Goal: Information Seeking & Learning: Learn about a topic

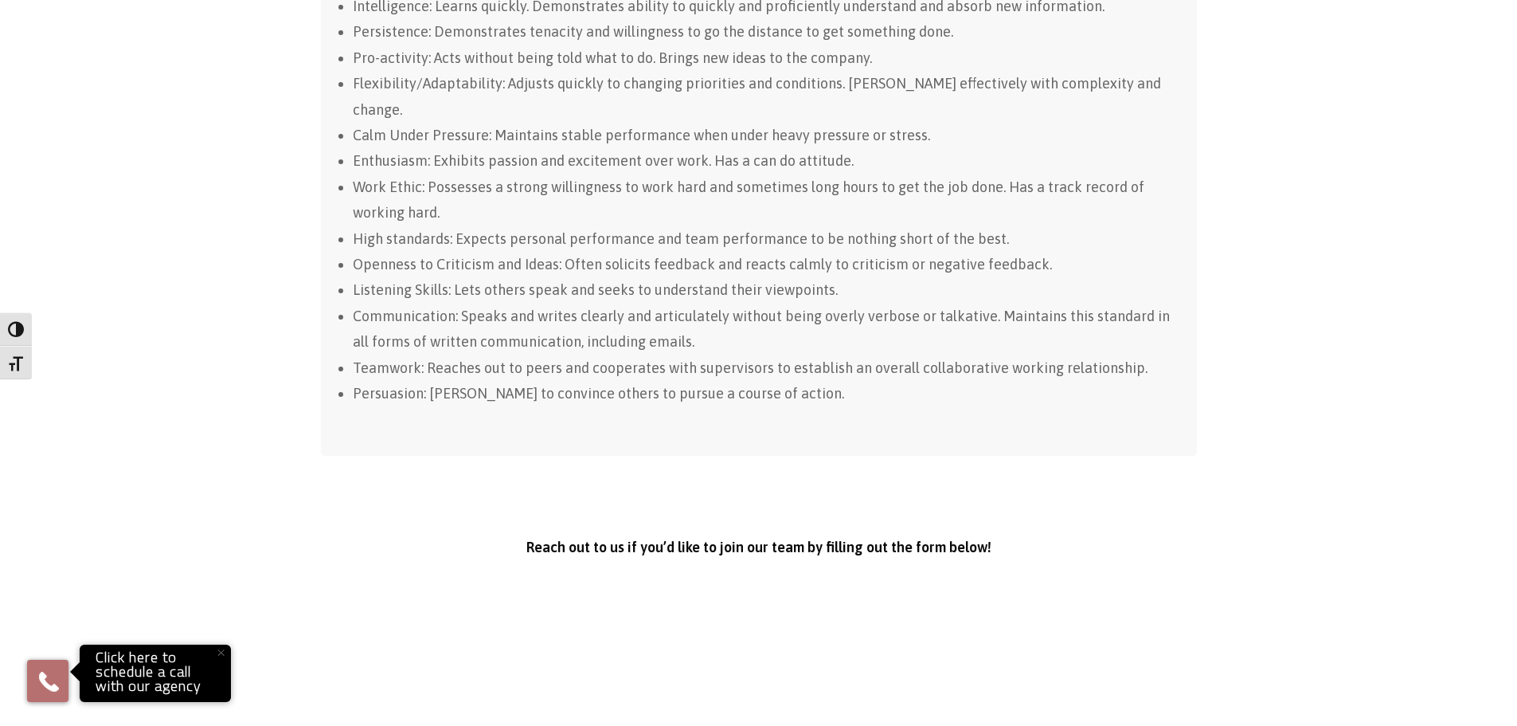
scroll to position [1993, 0]
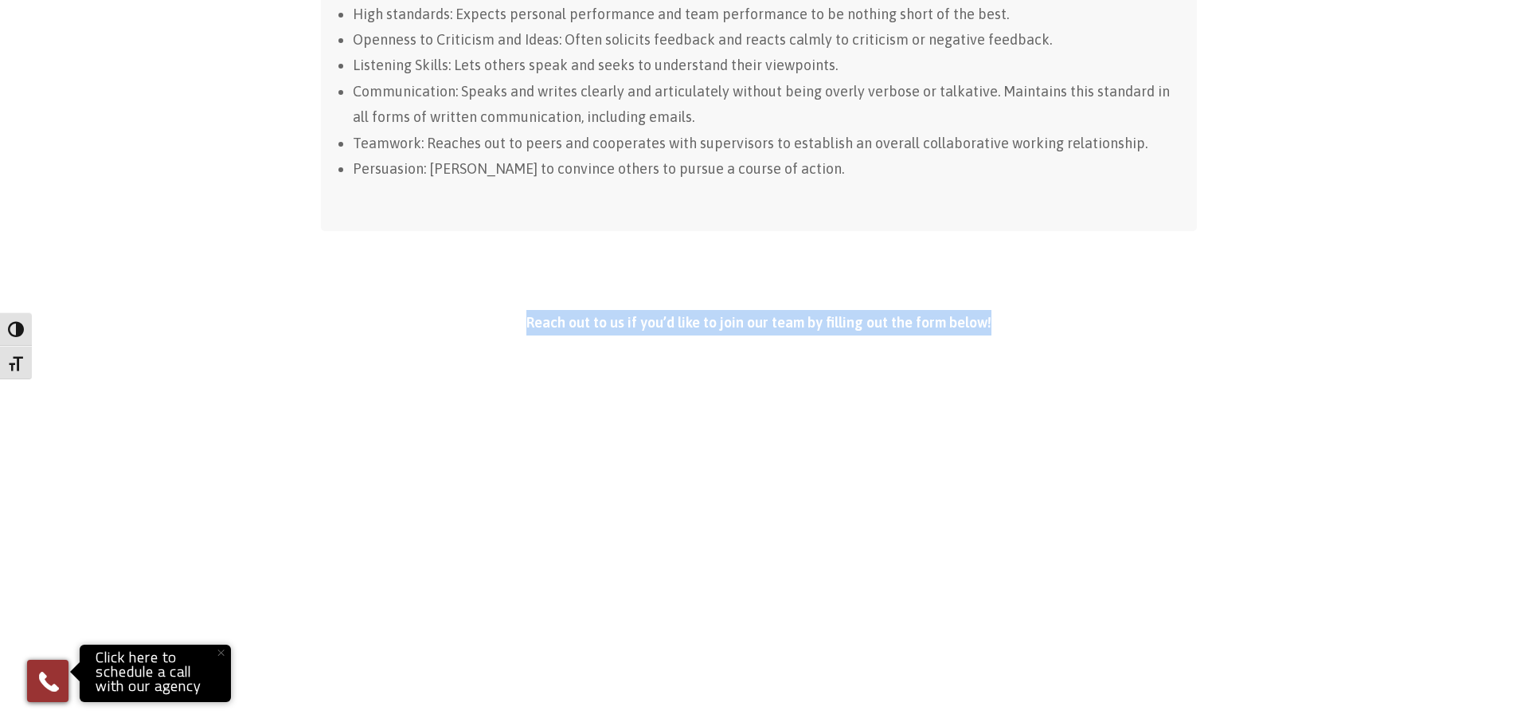
drag, startPoint x: 996, startPoint y: 267, endPoint x: 524, endPoint y: 268, distance: 472.3
click at [524, 310] on p "Reach out to us if you’d like to join our team by filling out the form below!" at bounding box center [759, 322] width 876 height 25
copy strong "Reach out to us if you’d like to join our team by filling out the form below!"
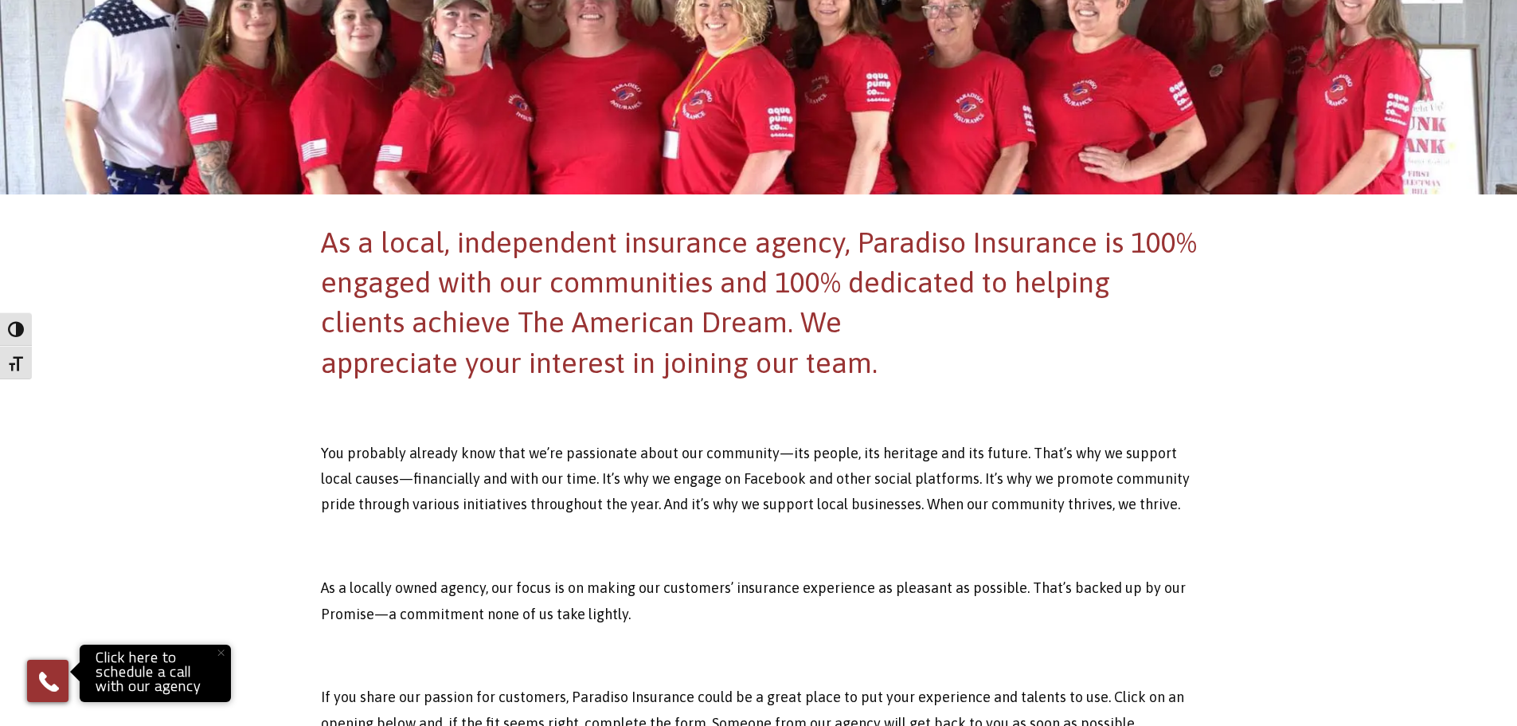
scroll to position [0, 0]
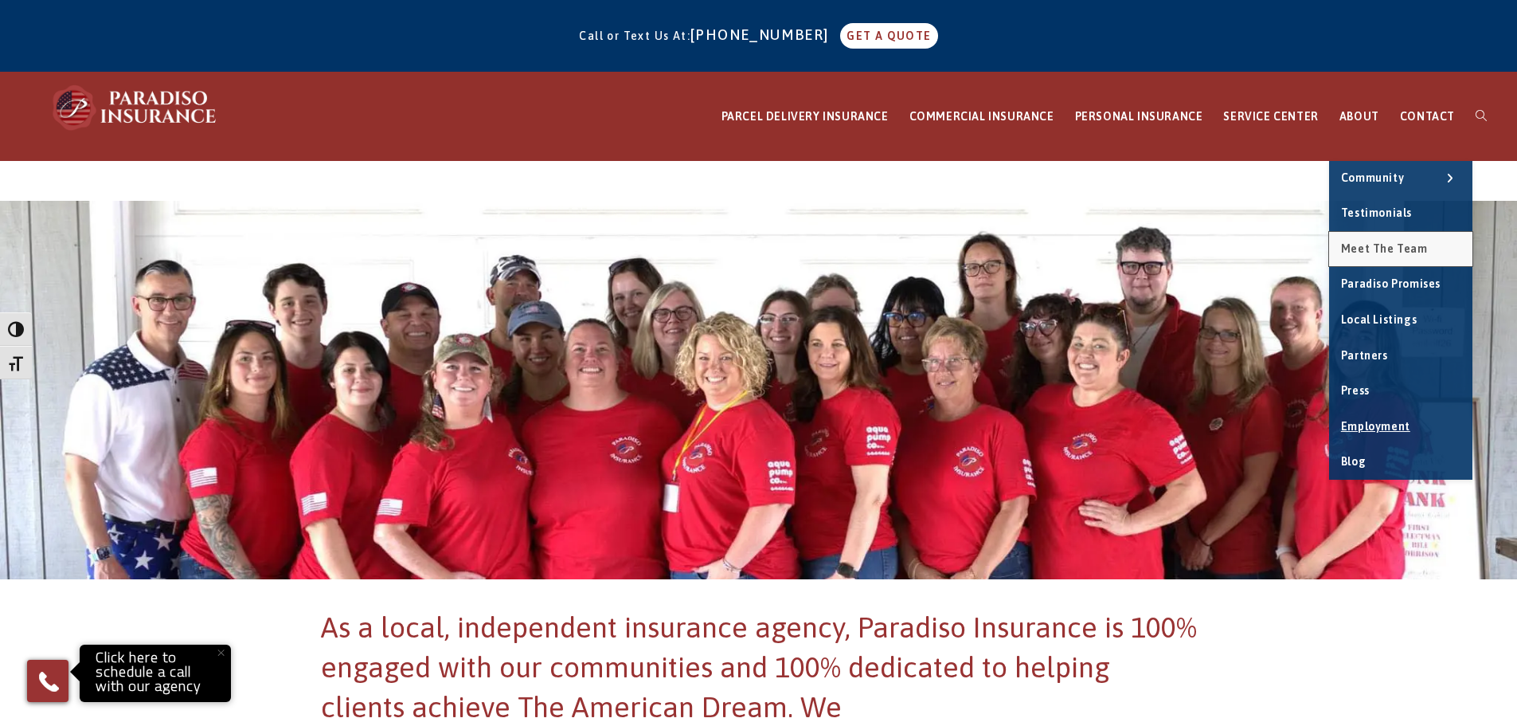
click at [1376, 252] on span "Meet the Team" at bounding box center [1384, 248] width 87 height 13
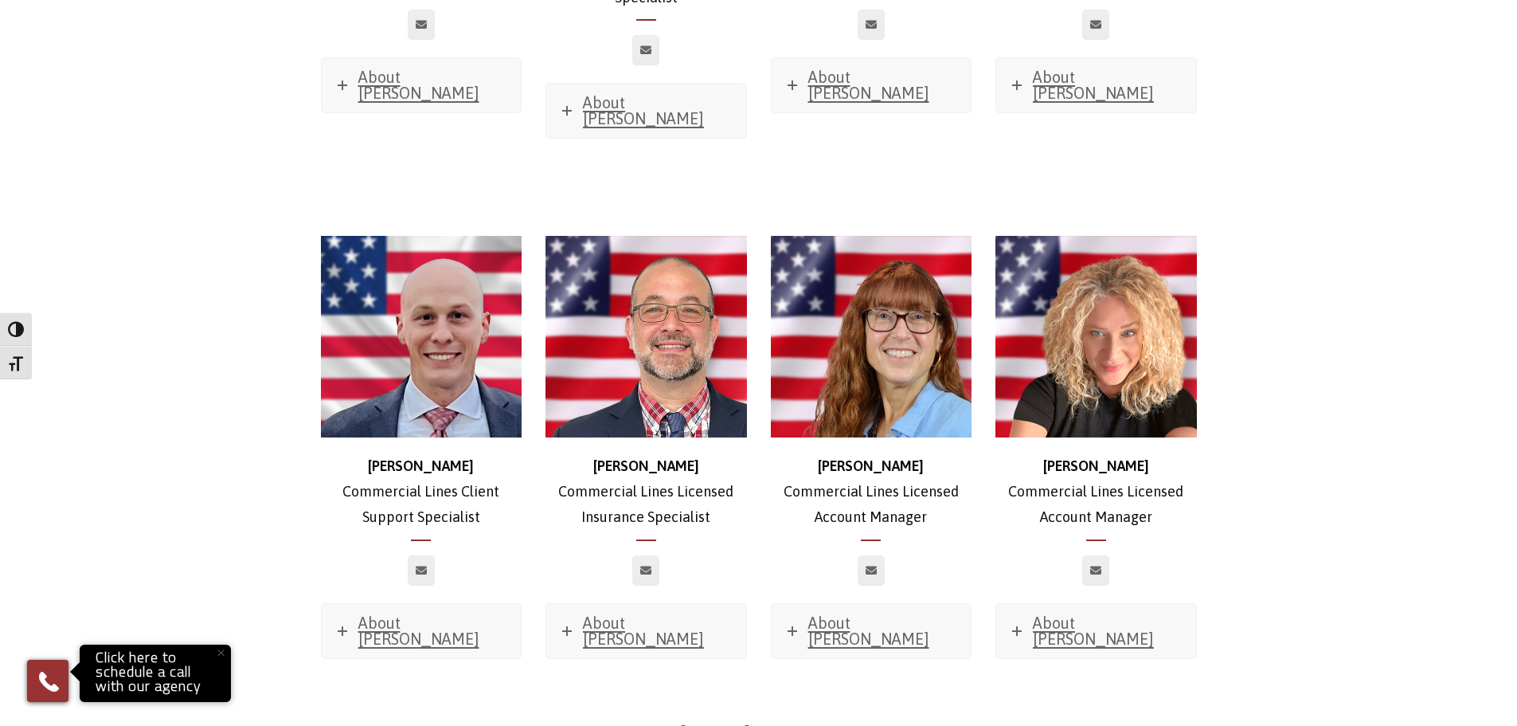
scroll to position [1197, 0]
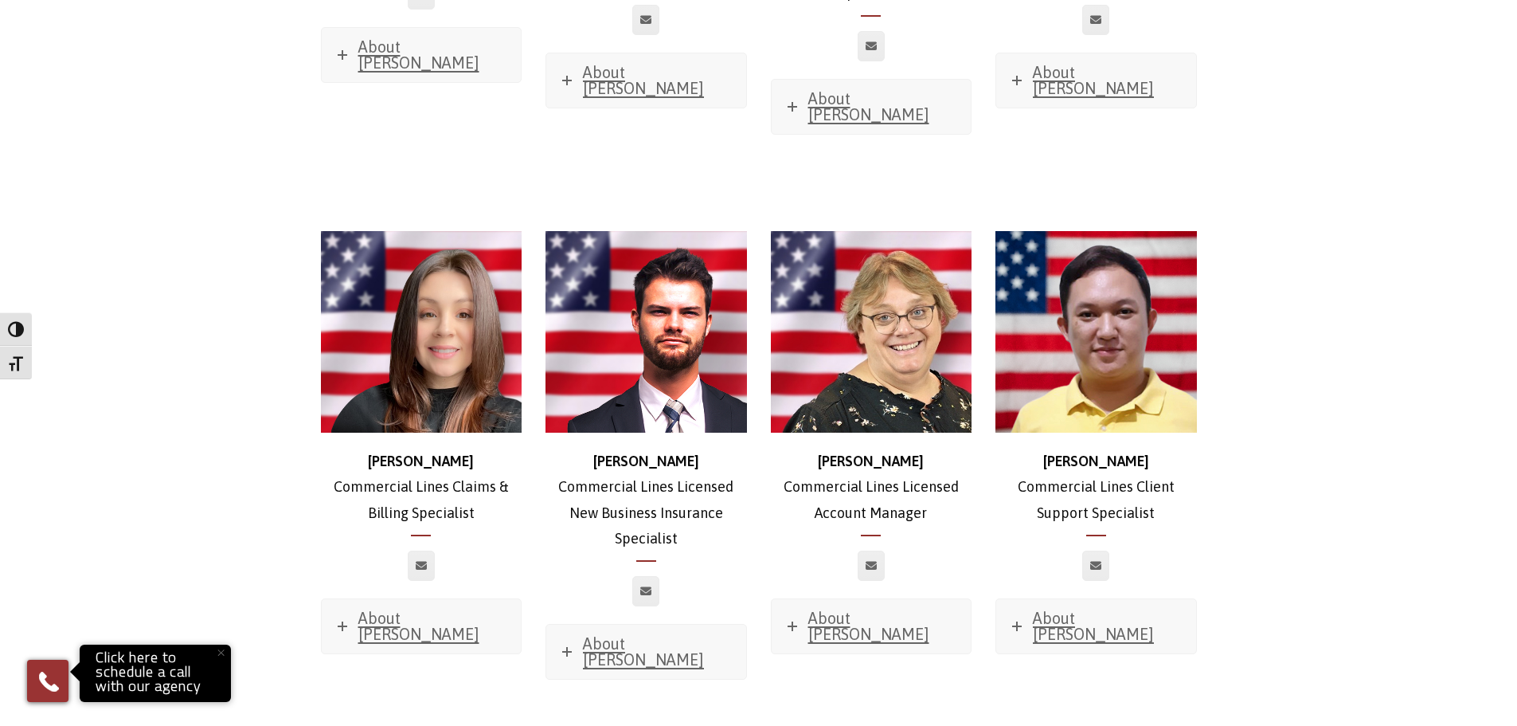
click at [1099, 500] on div "[PERSON_NAME] Commercial Lines Client Support Specialist About [PERSON_NAME] Fa…" at bounding box center [1096, 442] width 201 height 423
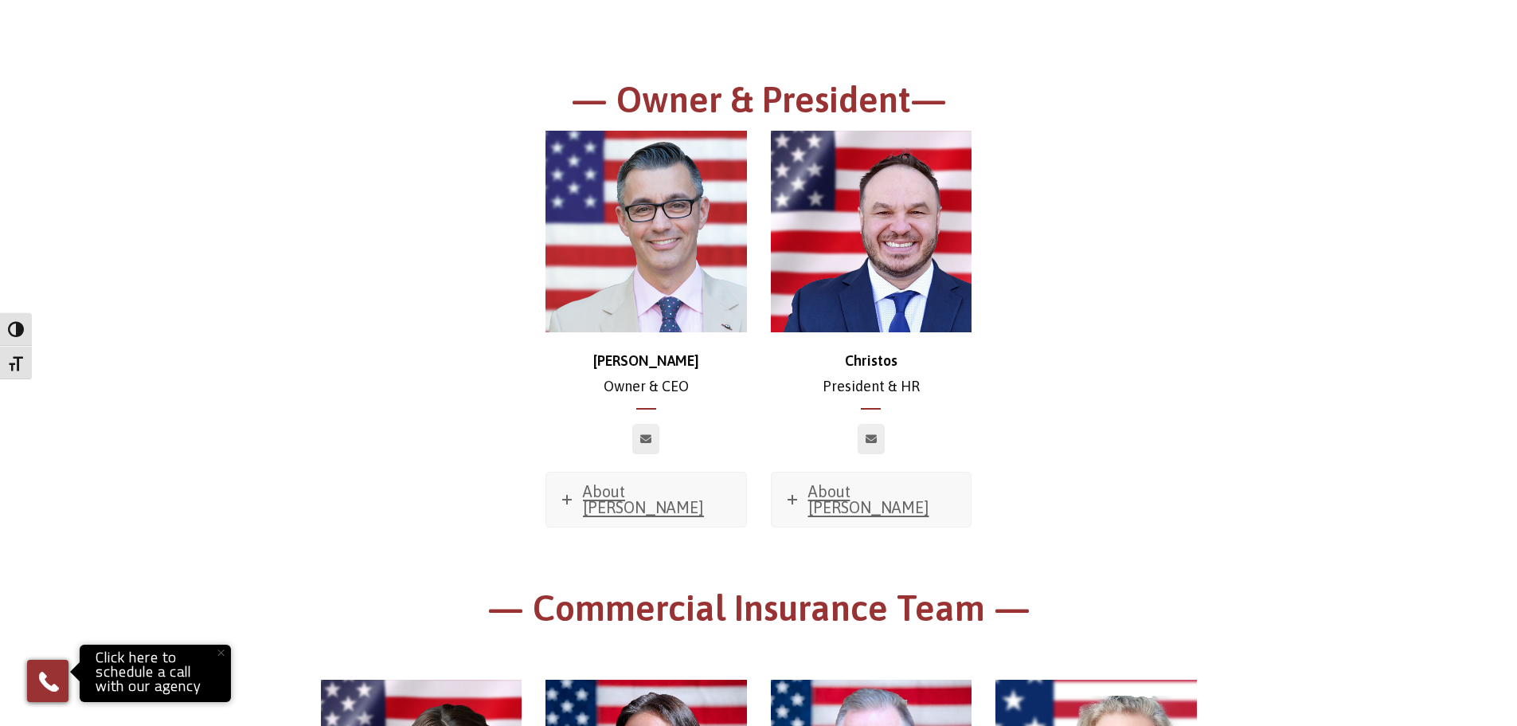
scroll to position [0, 0]
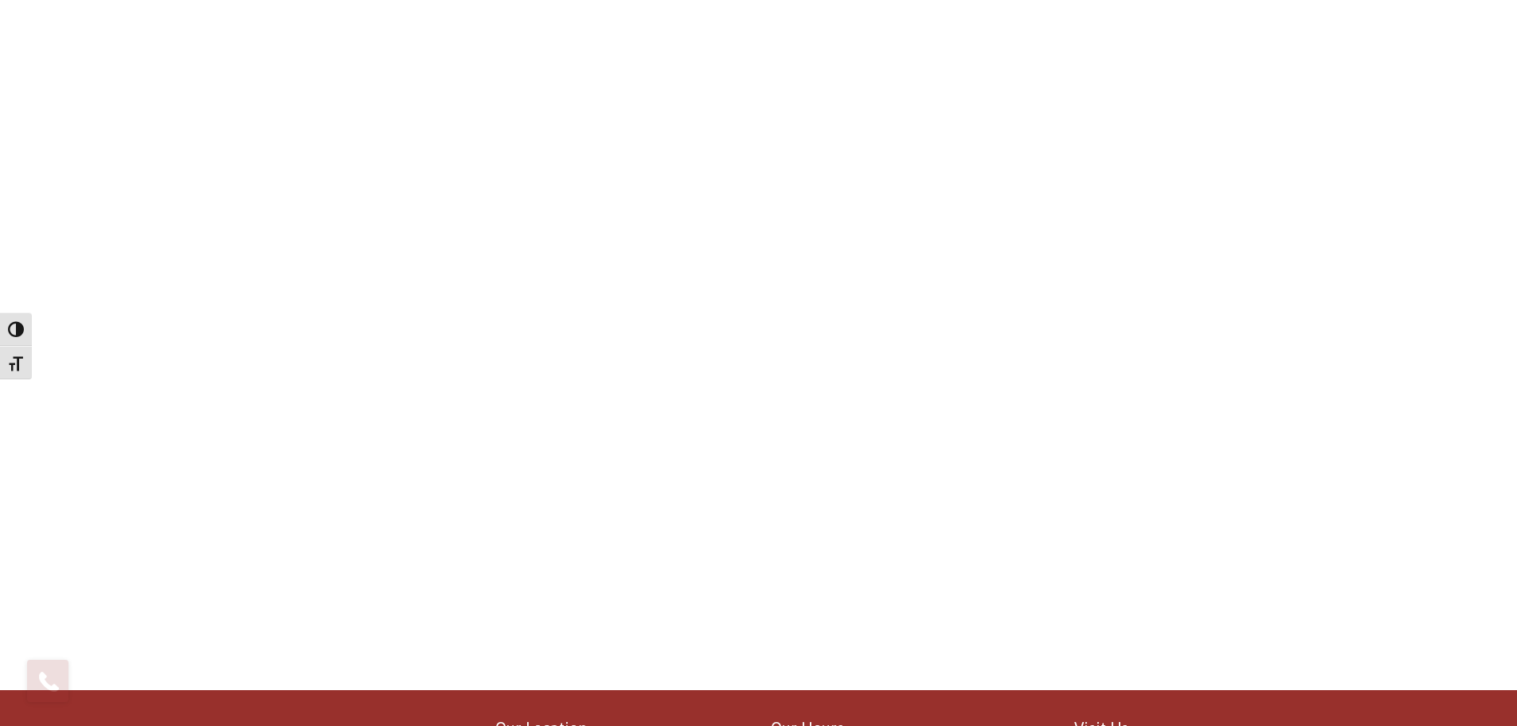
scroll to position [2391, 0]
